Goal: Task Accomplishment & Management: Use online tool/utility

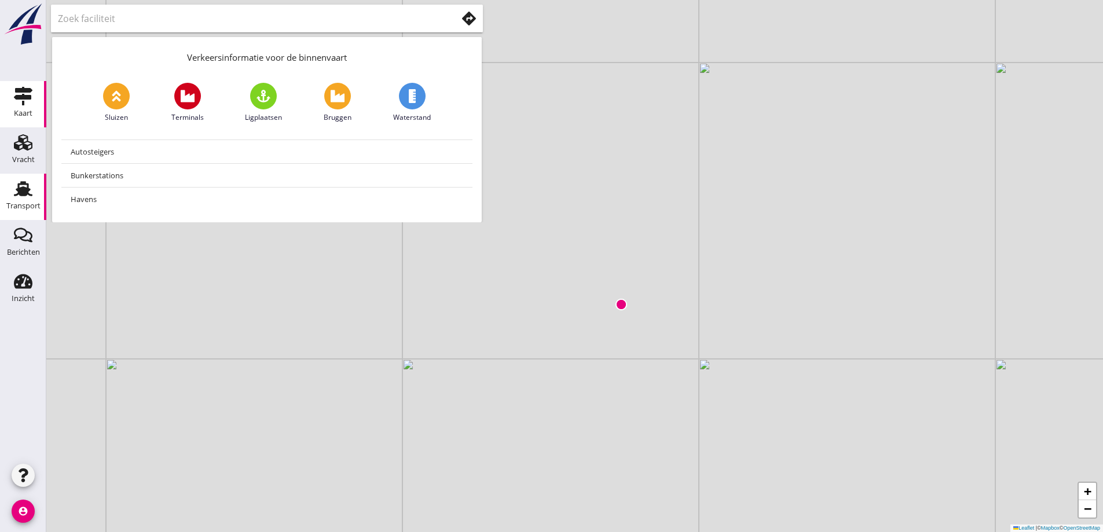
click at [36, 184] on div "Transport" at bounding box center [23, 189] width 28 height 19
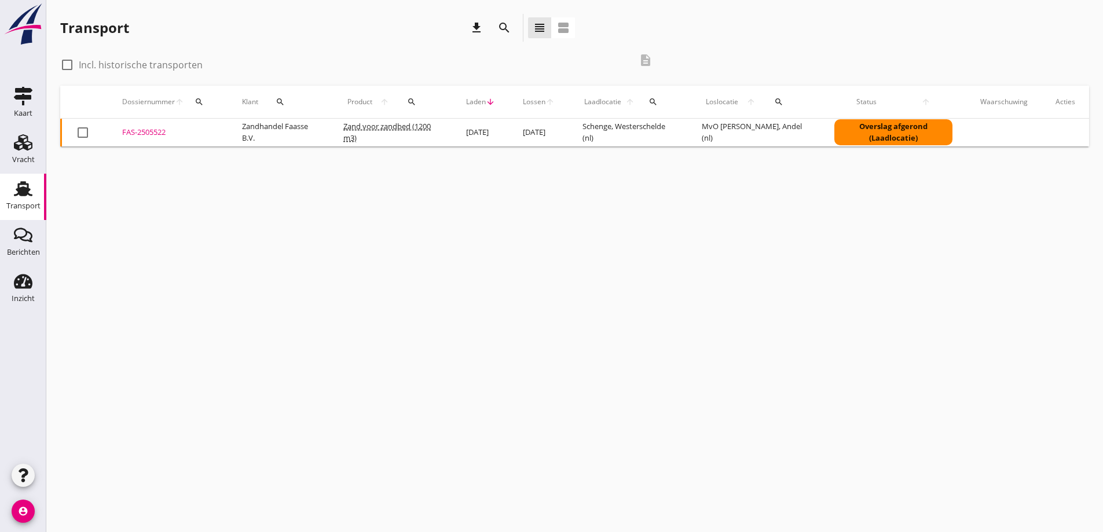
click at [137, 129] on div "FAS-2505522" at bounding box center [168, 133] width 92 height 12
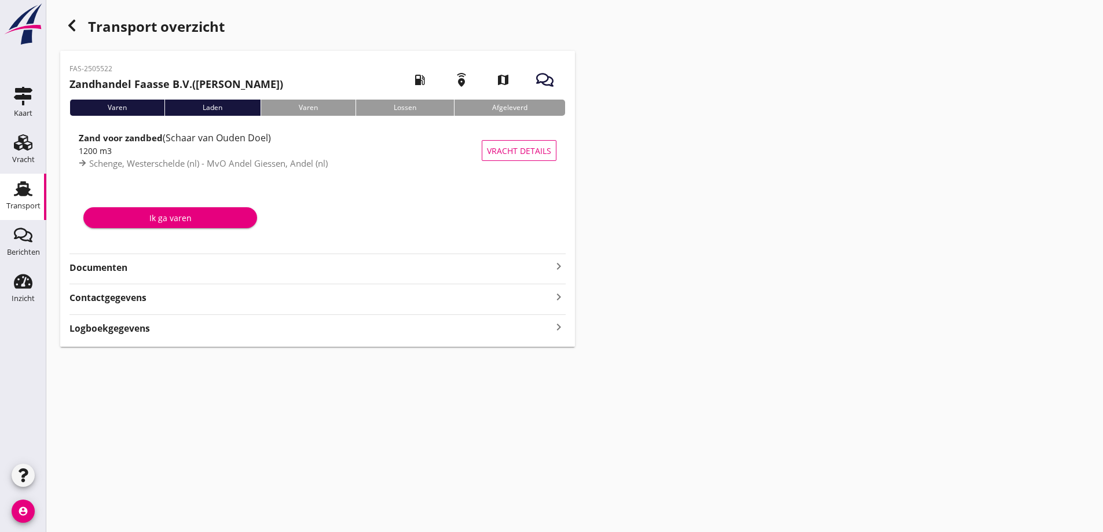
click at [94, 272] on strong "Documenten" at bounding box center [311, 267] width 482 height 13
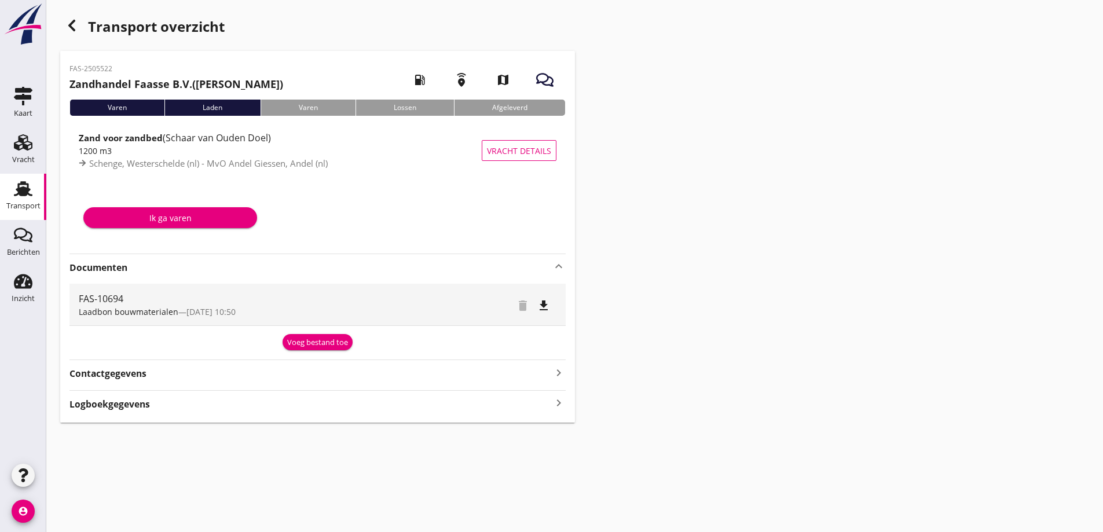
click at [304, 341] on div "Voeg bestand toe" at bounding box center [317, 343] width 61 height 12
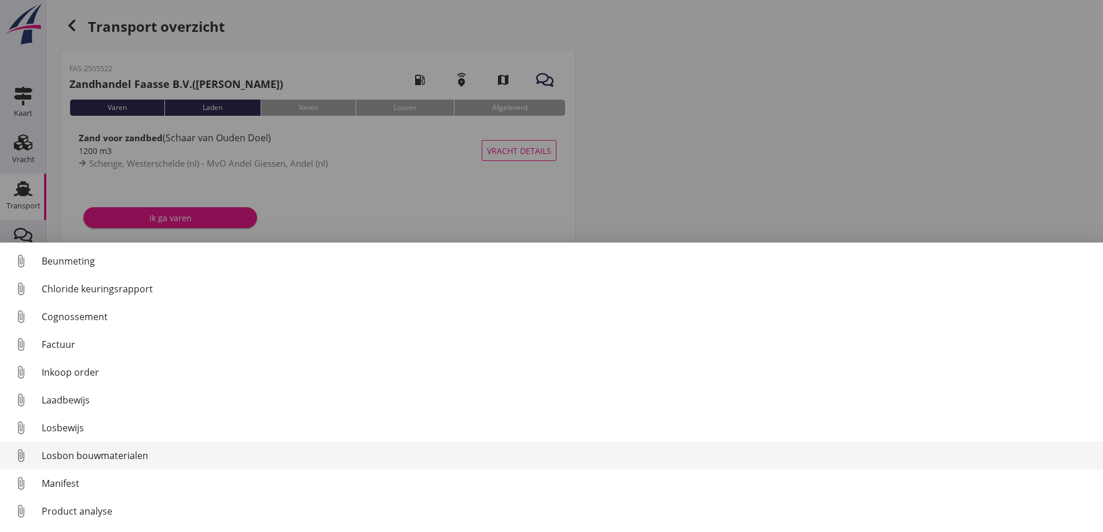
click at [103, 455] on div "Losbon bouwmaterialen" at bounding box center [568, 456] width 1052 height 14
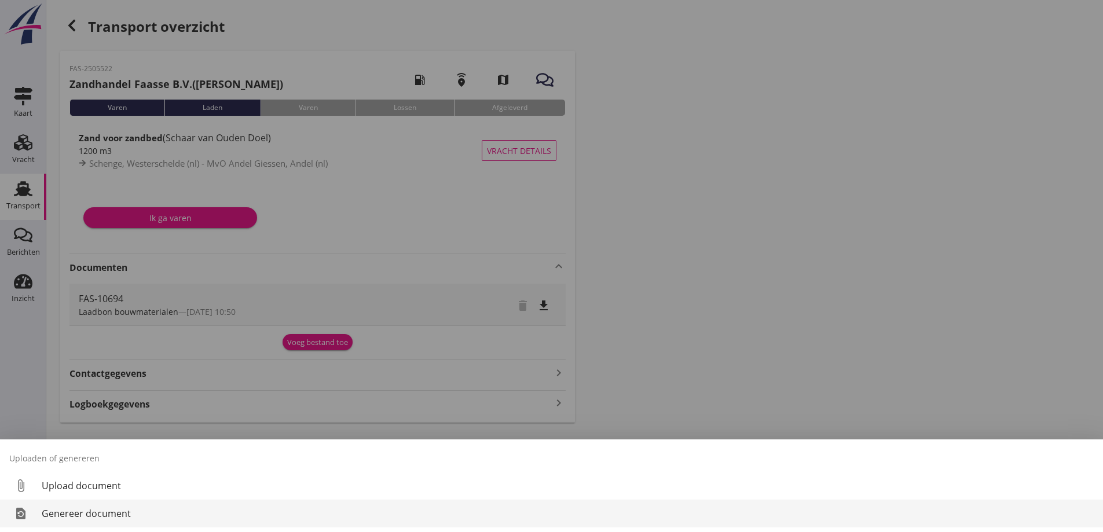
click at [61, 516] on div "Genereer document" at bounding box center [568, 514] width 1052 height 14
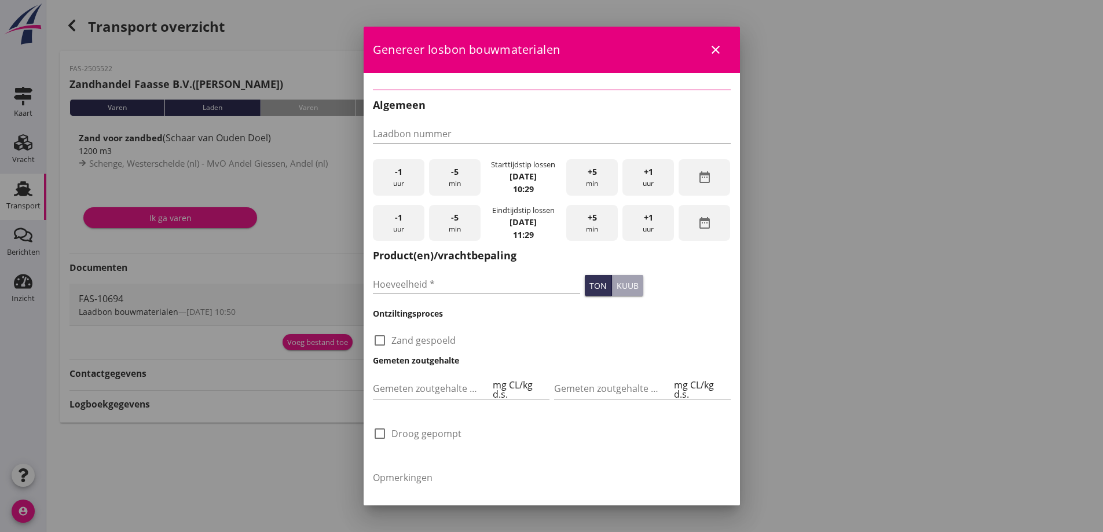
type input "FAS-10694"
type input "1200"
checkbox input "true"
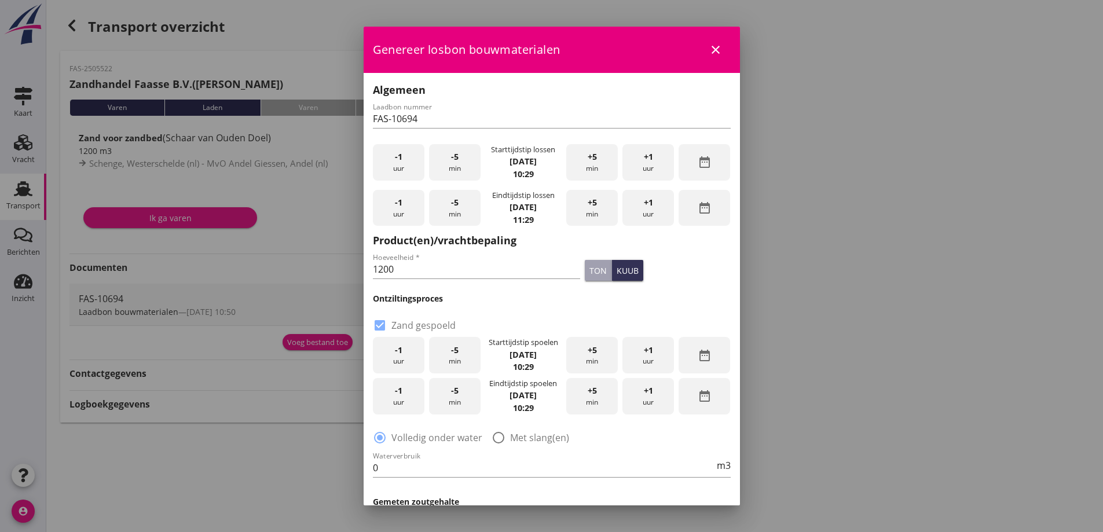
click at [446, 155] on div "-5 min" at bounding box center [455, 162] width 52 height 36
click at [447, 154] on div "-5 min" at bounding box center [455, 162] width 52 height 36
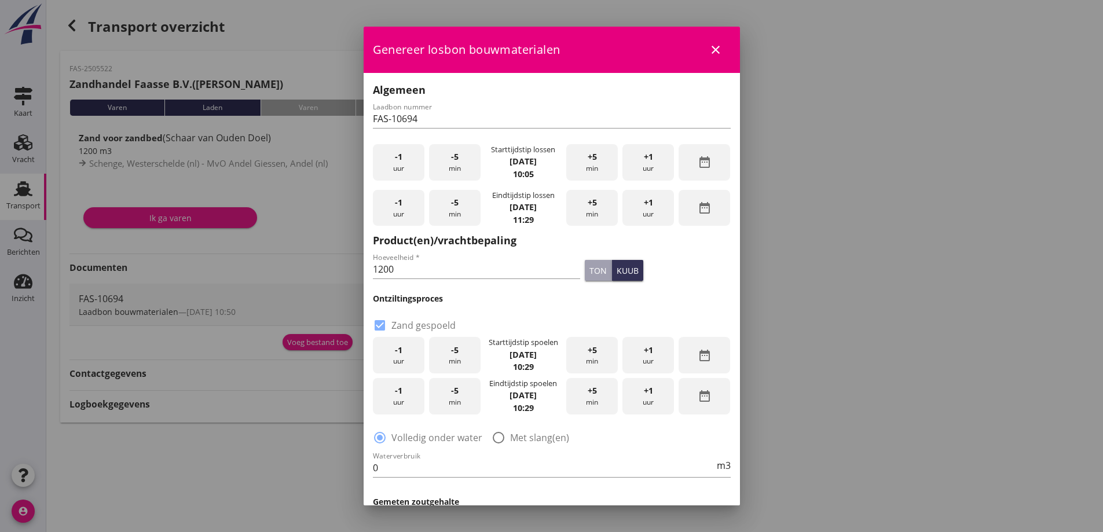
click at [447, 154] on div "-5 min" at bounding box center [455, 162] width 52 height 36
click at [590, 209] on div "+5 min" at bounding box center [592, 208] width 52 height 36
click at [436, 210] on div "-5 min" at bounding box center [455, 208] width 52 height 36
click at [644, 203] on span "+1" at bounding box center [648, 202] width 9 height 13
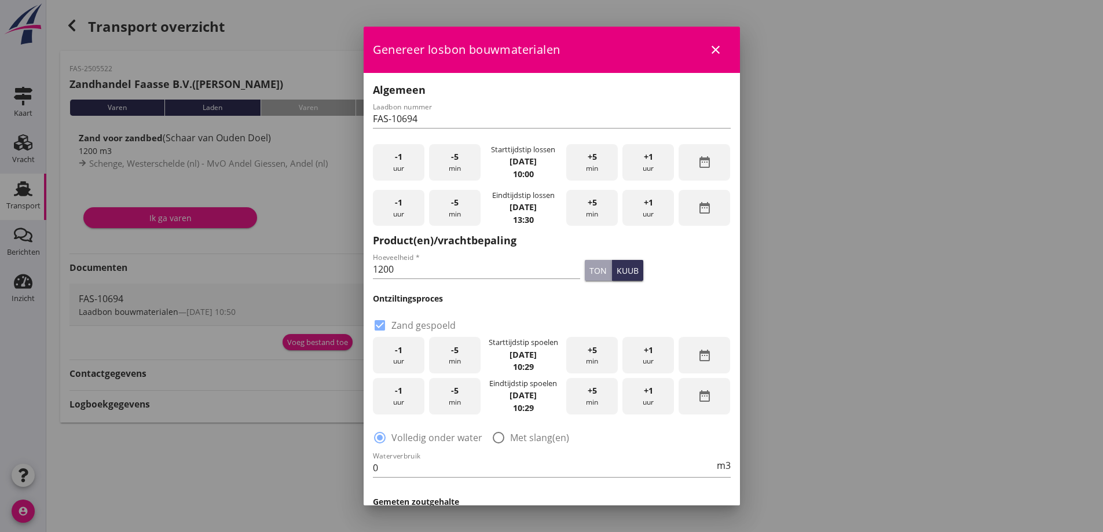
click at [644, 203] on span "+1" at bounding box center [648, 202] width 9 height 13
click at [584, 212] on div "+5 min" at bounding box center [592, 208] width 52 height 36
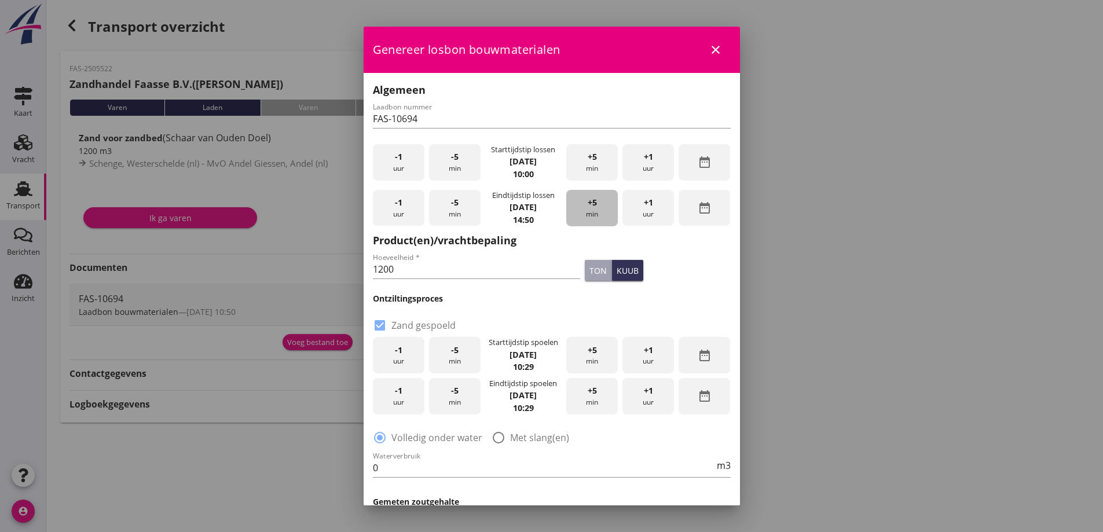
click at [584, 212] on div "+5 min" at bounding box center [592, 208] width 52 height 36
click at [434, 275] on input "1200" at bounding box center [477, 269] width 208 height 19
type input "1"
type input "1193"
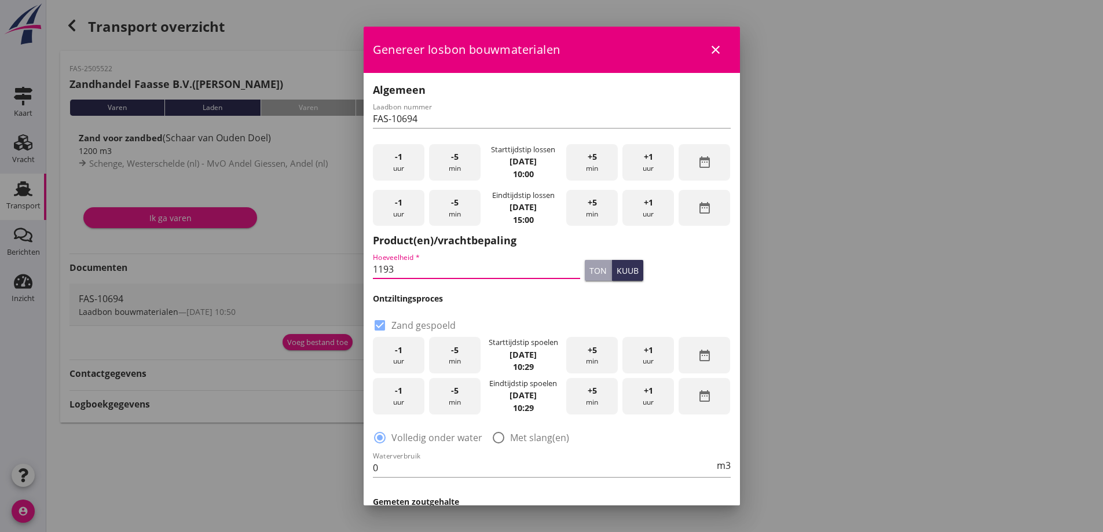
click at [708, 242] on h2 "Product(en)/vrachtbepaling" at bounding box center [552, 241] width 358 height 16
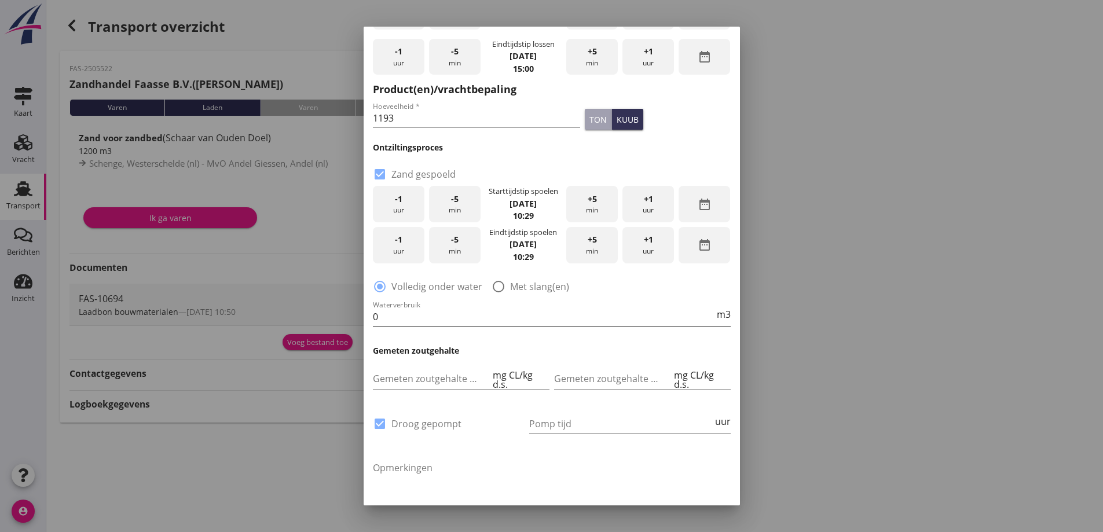
scroll to position [174, 0]
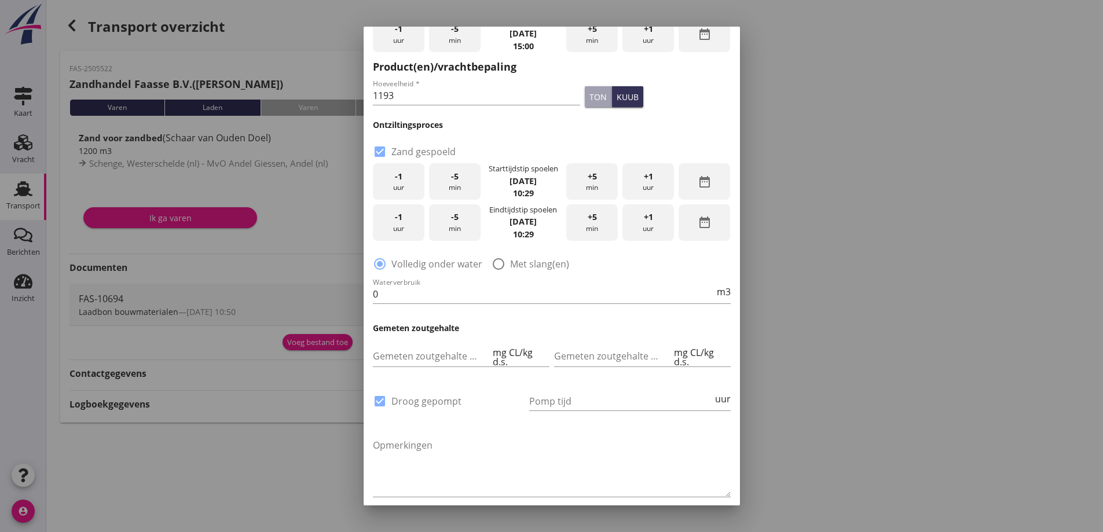
click at [700, 178] on icon "date_range" at bounding box center [705, 182] width 14 height 14
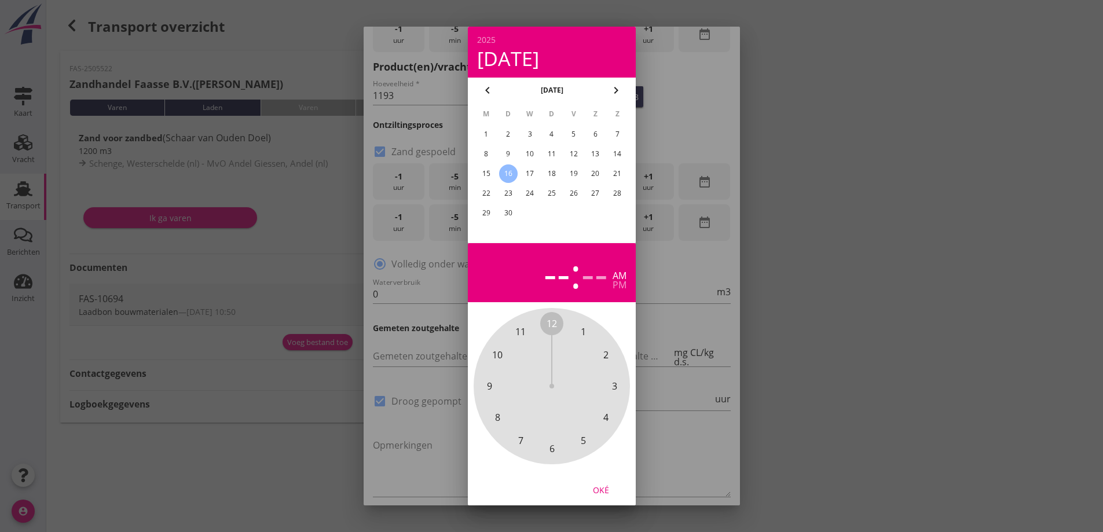
click at [491, 172] on div "15" at bounding box center [486, 173] width 19 height 19
click at [620, 285] on div "pm" at bounding box center [620, 284] width 14 height 9
click at [604, 417] on span "4" at bounding box center [606, 418] width 5 height 14
click at [553, 448] on span "30" at bounding box center [552, 449] width 10 height 14
click at [601, 489] on div "Oké" at bounding box center [601, 490] width 32 height 12
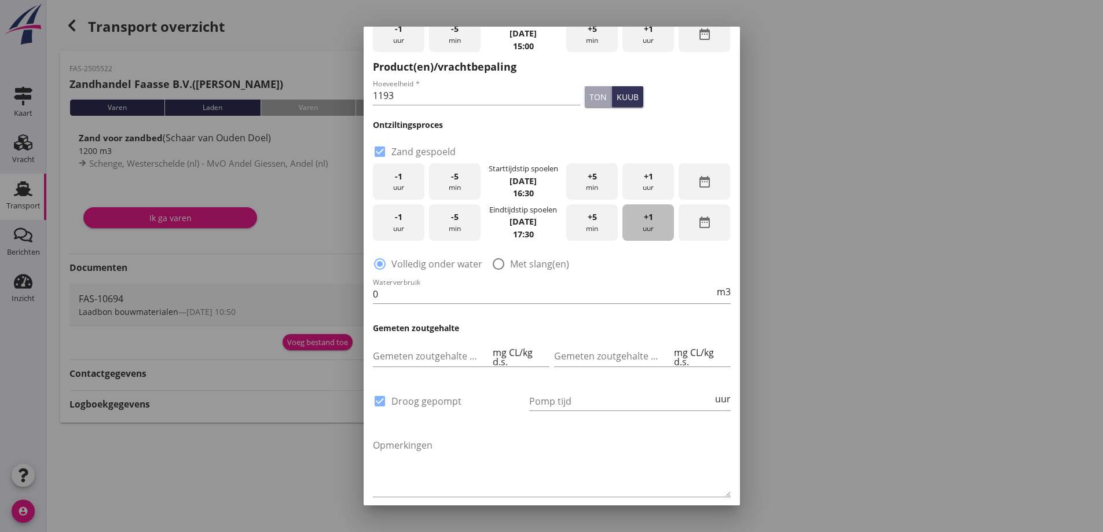
click at [641, 229] on div "+1 uur" at bounding box center [649, 222] width 52 height 36
click at [498, 265] on div at bounding box center [499, 264] width 20 height 20
radio input "false"
radio input "true"
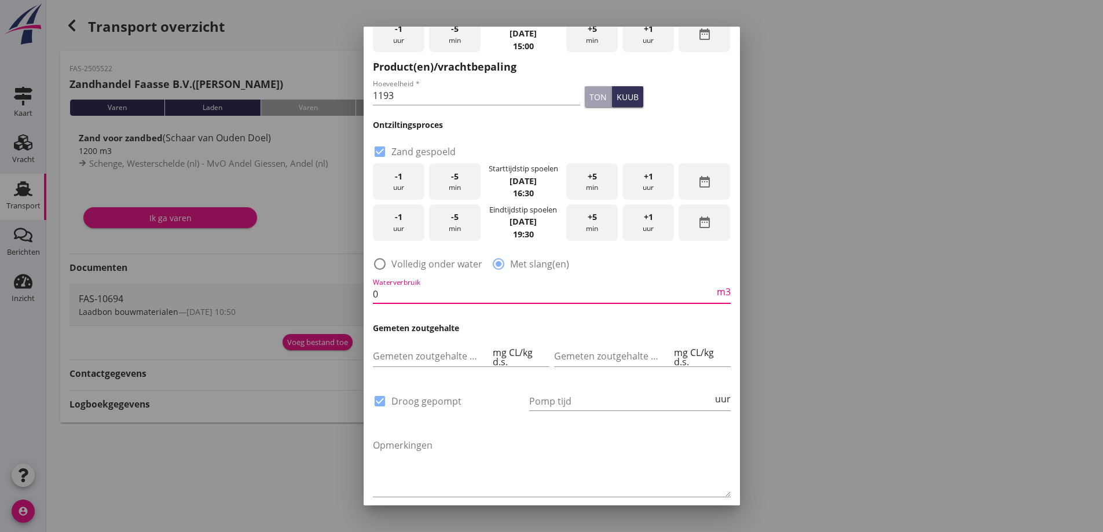
scroll to position [1, 0]
drag, startPoint x: 348, startPoint y: 305, endPoint x: 324, endPoint y: 310, distance: 24.2
click at [324, 310] on div "2025 ma 15 sep chevron_left september 2025 chevron_right M D W D V Z Z 1 2 3 4 …" at bounding box center [551, 266] width 1103 height 532
type input "2100"
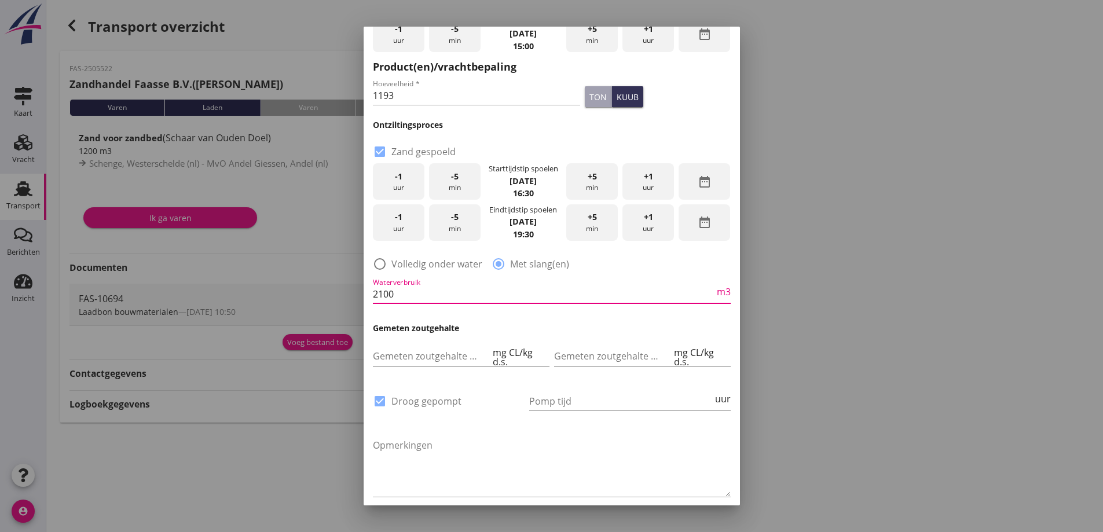
click at [869, 312] on div at bounding box center [551, 266] width 1103 height 532
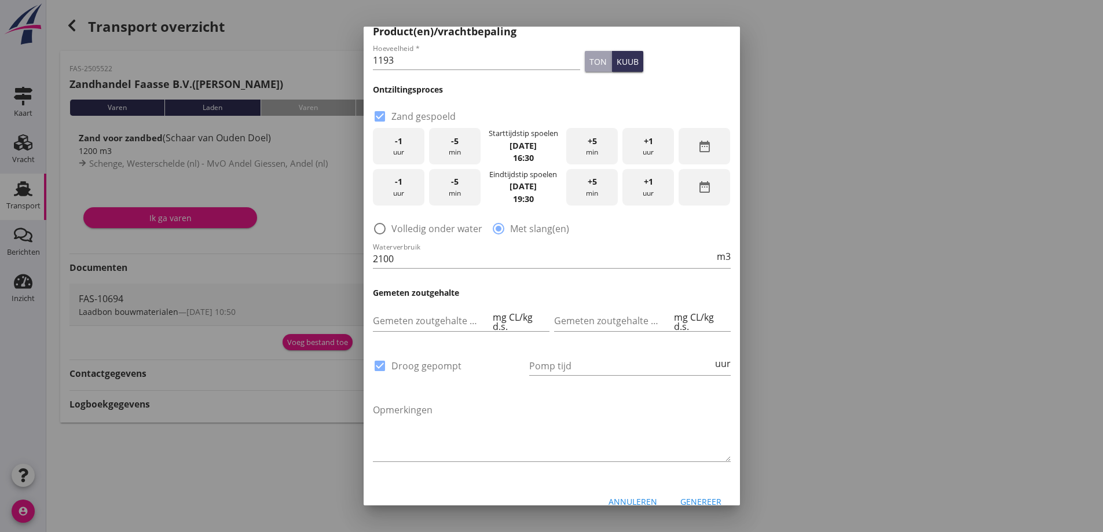
scroll to position [225, 0]
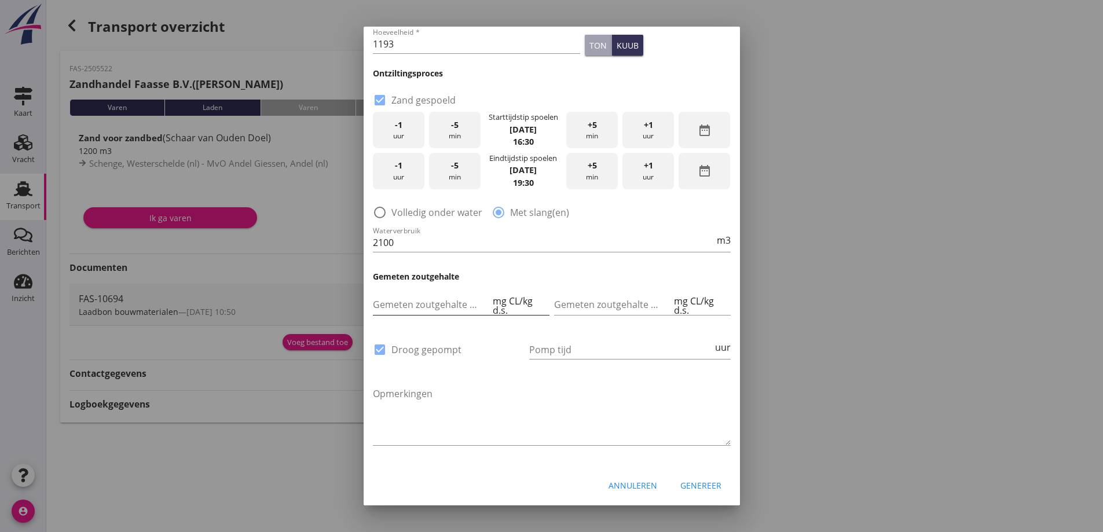
click at [446, 309] on input "Gemeten zoutgehalte voorbeun" at bounding box center [432, 304] width 118 height 19
type input "65.475"
click at [580, 295] on input "Gemeten zoutgehalte achterbeun" at bounding box center [613, 304] width 118 height 19
type input "184.95"
click at [565, 342] on input "Pomp tijd" at bounding box center [621, 350] width 184 height 19
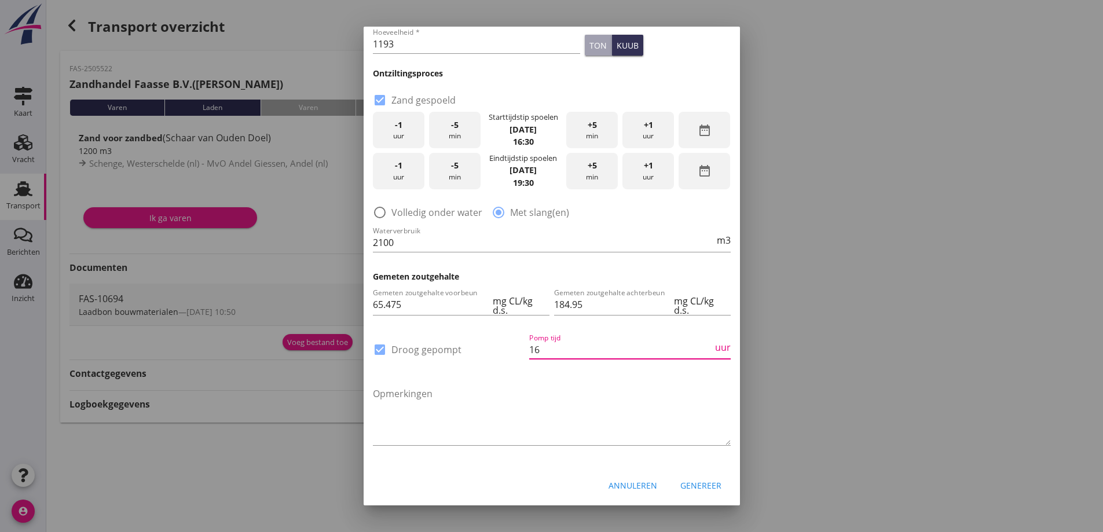
type input "16"
click at [777, 290] on div at bounding box center [551, 266] width 1103 height 532
click at [704, 480] on div "Genereer" at bounding box center [701, 486] width 41 height 12
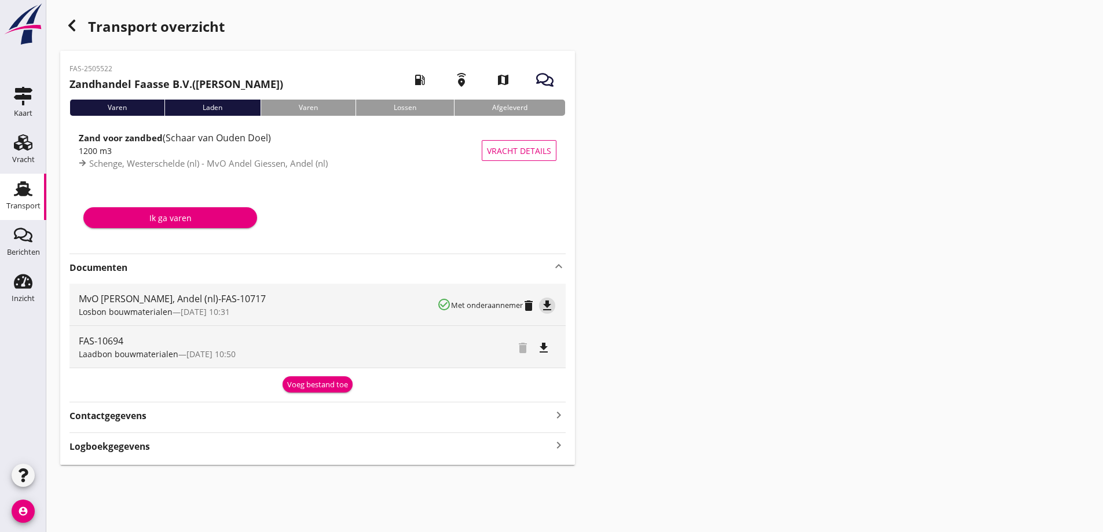
click at [550, 302] on icon "file_download" at bounding box center [547, 306] width 14 height 14
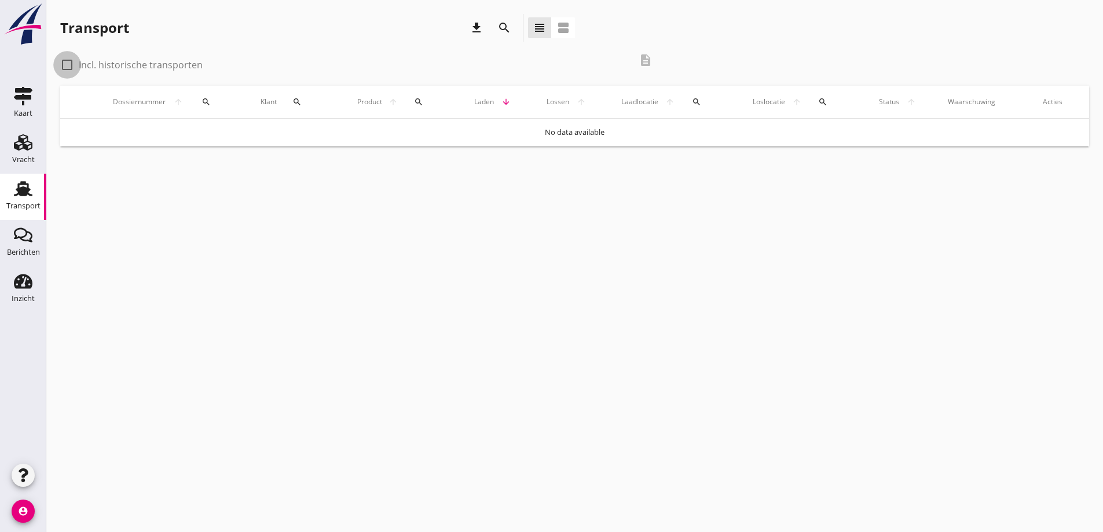
click at [60, 62] on div at bounding box center [67, 65] width 20 height 20
checkbox input "true"
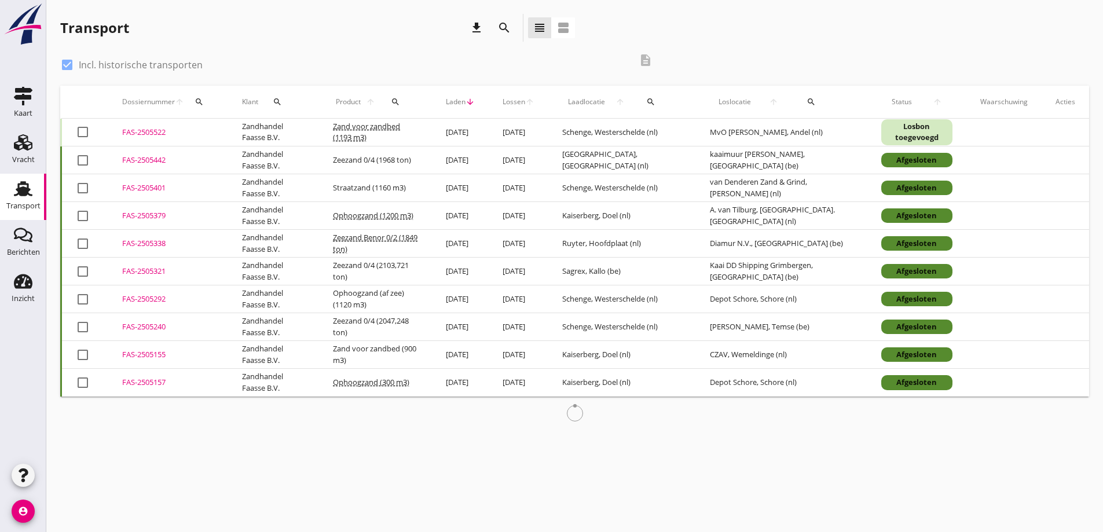
click at [146, 140] on td "FAS-2505522 upload_file Drop hier uw bestand om het aan het dossier toe te voeg…" at bounding box center [168, 133] width 120 height 28
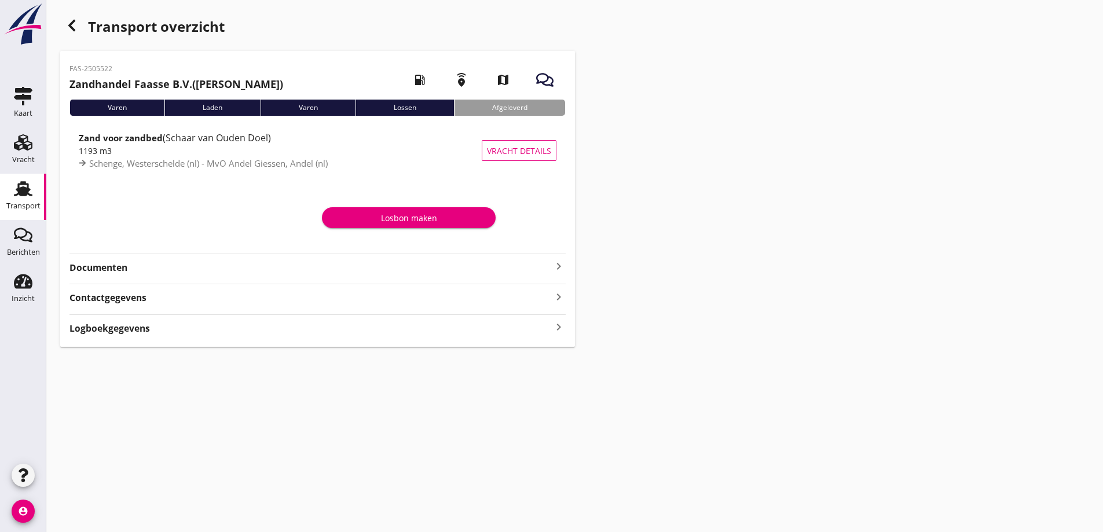
click at [82, 270] on strong "Documenten" at bounding box center [311, 267] width 482 height 13
click at [339, 305] on div "Voeg bestand toe" at bounding box center [317, 311] width 61 height 12
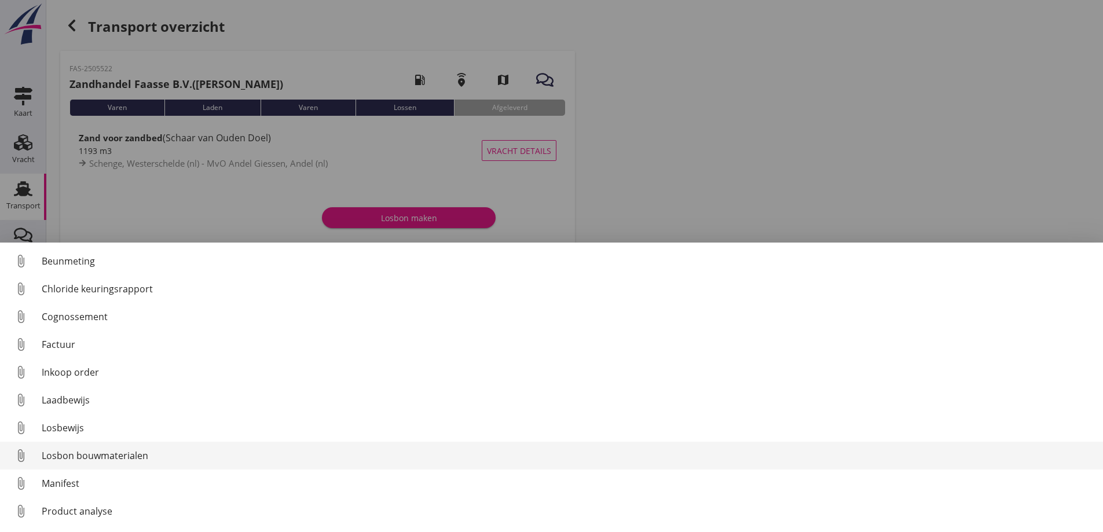
click at [73, 460] on div "Losbon bouwmaterialen" at bounding box center [568, 456] width 1052 height 14
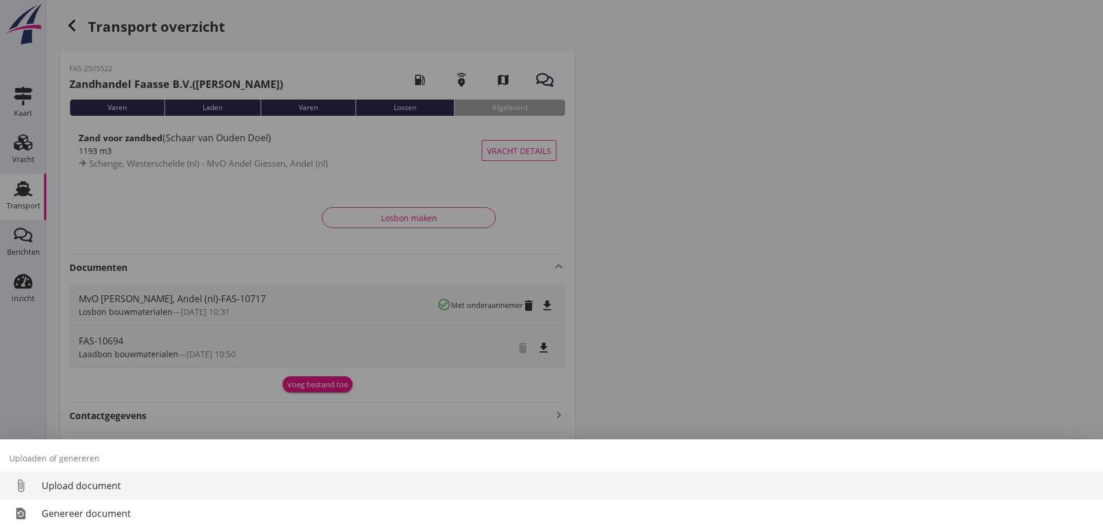
click at [74, 483] on div "Upload document" at bounding box center [568, 486] width 1052 height 14
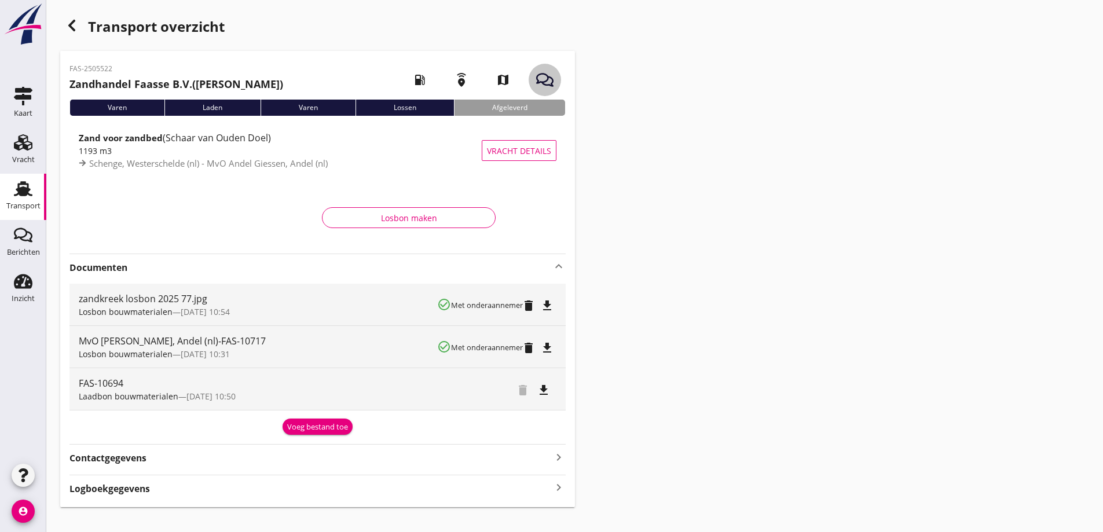
click at [546, 75] on use "button" at bounding box center [544, 79] width 17 height 13
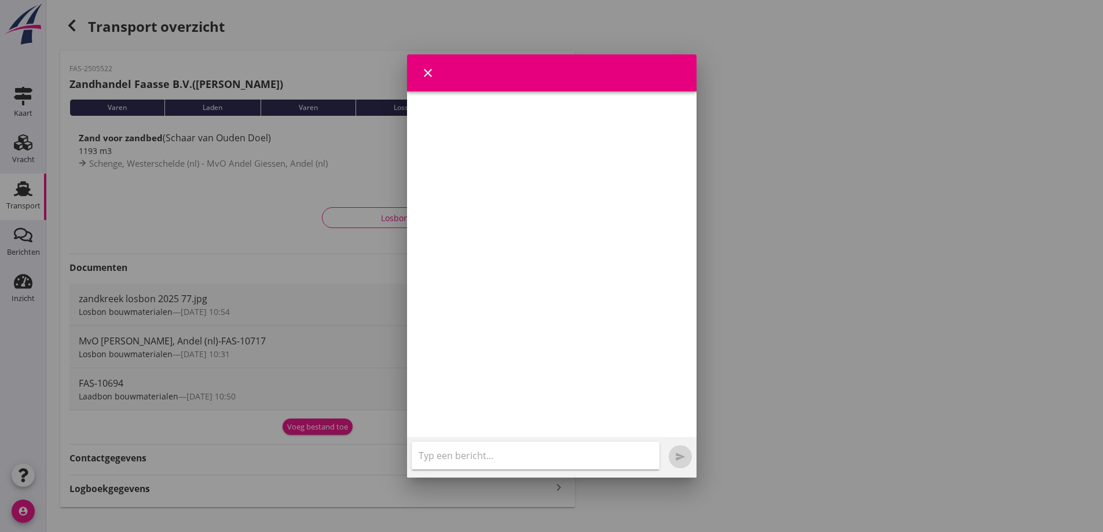
click at [445, 452] on input "text" at bounding box center [536, 456] width 234 height 19
type input "ze vroegen of de bon ook gemaild word naar hun , dit is toch gewoon altijd zo"
click at [669, 445] on button "send" at bounding box center [680, 456] width 23 height 23
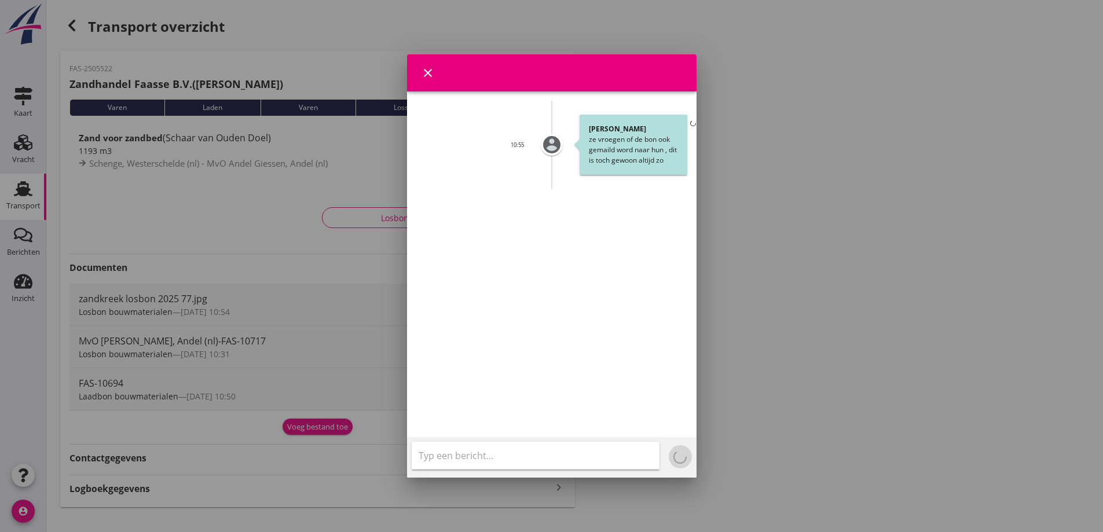
scroll to position [0, 0]
type input "door [PERSON_NAME]"
click at [669, 445] on button "send" at bounding box center [680, 456] width 23 height 23
click at [174, 148] on div at bounding box center [551, 266] width 1103 height 532
